Goal: Find contact information: Find contact information

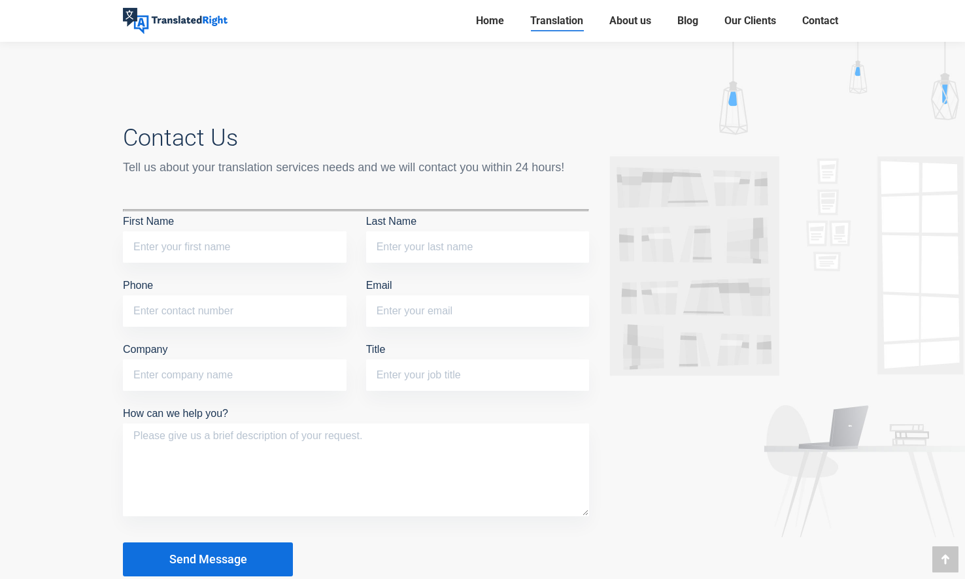
scroll to position [6474, 0]
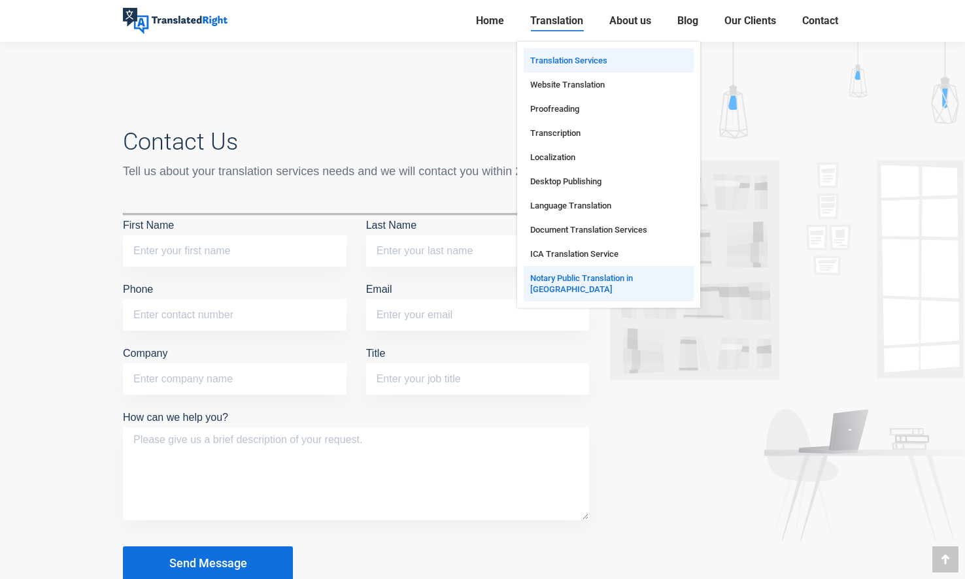
click at [548, 58] on span "Translation Services" at bounding box center [568, 60] width 77 height 11
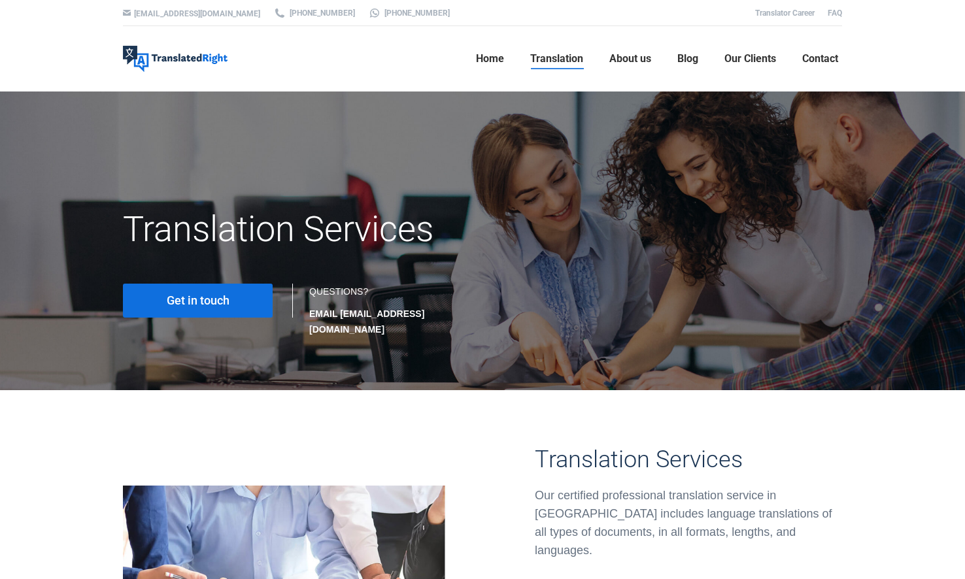
click at [226, 301] on span "Get in touch" at bounding box center [198, 300] width 63 height 13
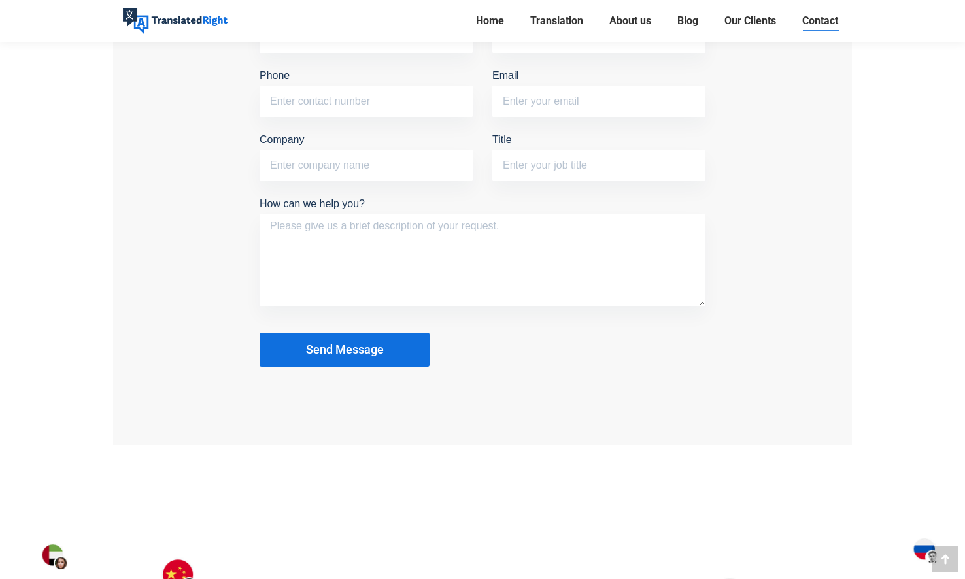
scroll to position [1243, 0]
